Goal: Ask a question

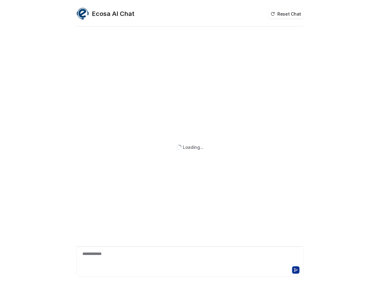
click at [130, 255] on div "**********" at bounding box center [190, 258] width 224 height 14
paste div
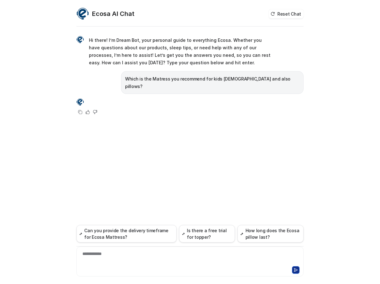
click at [126, 170] on div "**********" at bounding box center [190, 156] width 227 height 256
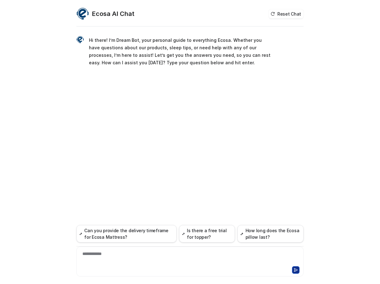
click at [235, 258] on div "**********" at bounding box center [190, 258] width 224 height 14
paste div
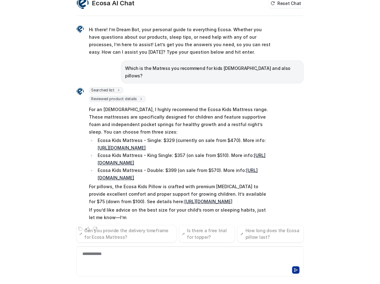
scroll to position [18, 0]
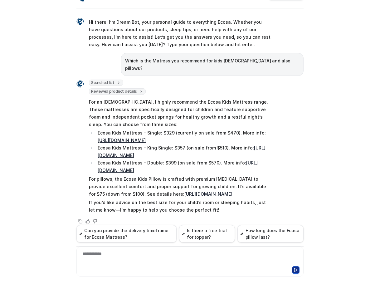
click at [221, 101] on p "For an [DEMOGRAPHIC_DATA], I highly recommend the Ecosa Kids Mattress range. Th…" at bounding box center [180, 113] width 183 height 30
click at [223, 105] on p "For an [DEMOGRAPHIC_DATA], I highly recommend the Ecosa Kids Mattress range. Th…" at bounding box center [180, 113] width 183 height 30
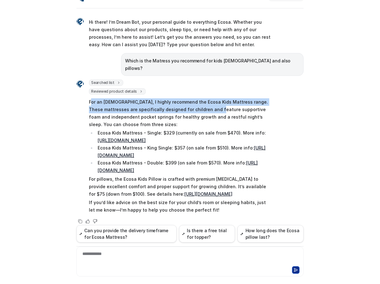
drag, startPoint x: 88, startPoint y: 93, endPoint x: 217, endPoint y: 103, distance: 129.4
click at [217, 103] on p "For an [DEMOGRAPHIC_DATA], I highly recommend the Ecosa Kids Mattress range. Th…" at bounding box center [180, 113] width 183 height 30
click at [217, 104] on p "For an [DEMOGRAPHIC_DATA], I highly recommend the Ecosa Kids Mattress range. Th…" at bounding box center [180, 113] width 183 height 30
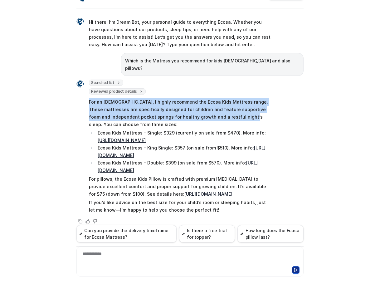
drag, startPoint x: 85, startPoint y: 95, endPoint x: 240, endPoint y: 112, distance: 156.2
click at [240, 112] on div "Searched list url : "[URL][DOMAIN_NAME]" required_fields : [ "id", "title" ] Re…" at bounding box center [174, 148] width 195 height 136
copy p "For an [DEMOGRAPHIC_DATA], I highly recommend the Ecosa Kids Mattress range. Th…"
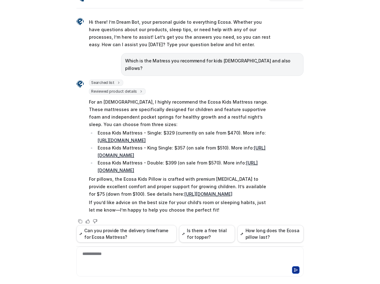
click at [89, 176] on p "For pillows, the Ecosa Kids Pillow is crafted with premium [MEDICAL_DATA] to pr…" at bounding box center [180, 187] width 183 height 22
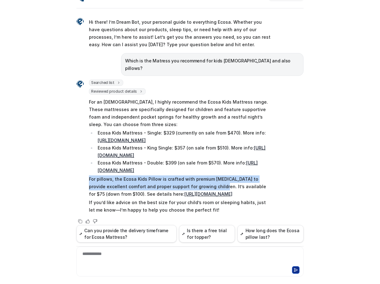
drag, startPoint x: 85, startPoint y: 171, endPoint x: 210, endPoint y: 182, distance: 125.5
click at [210, 182] on div "Searched list url : "[URL][DOMAIN_NAME]" required_fields : [ "id", "title" ] Re…" at bounding box center [174, 148] width 195 height 136
copy p "For pillows, the Ecosa Kids Pillow is crafted with premium [MEDICAL_DATA] to pr…"
